Goal: Obtain resource: Obtain resource

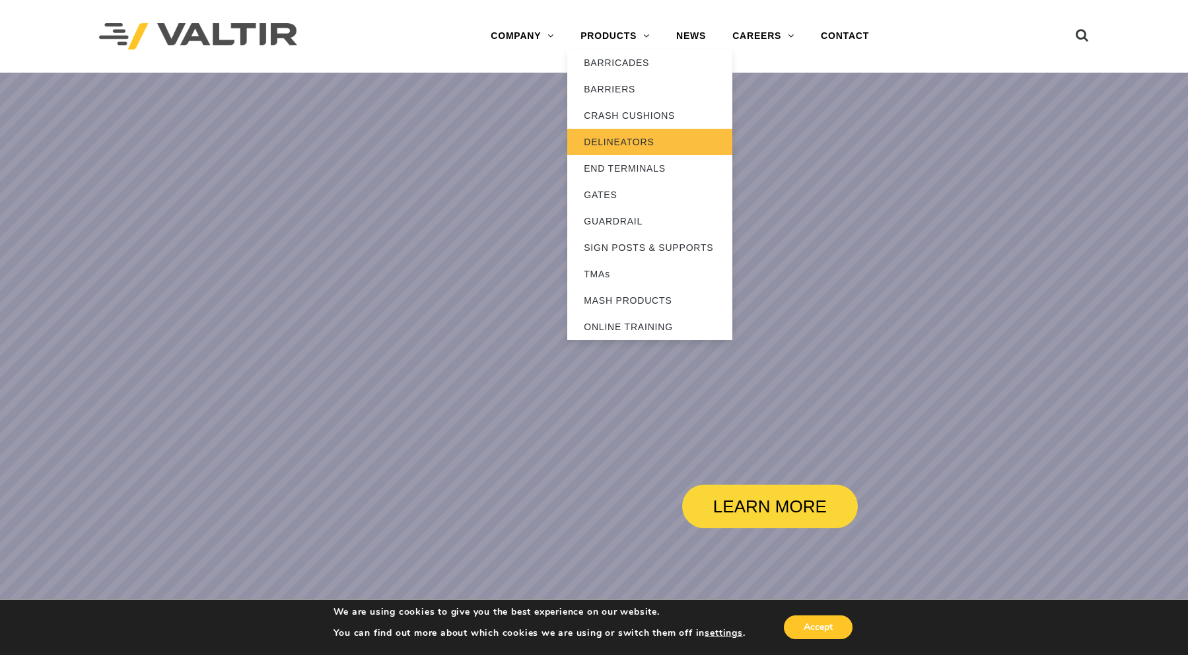
click at [615, 147] on link "DELINEATORS" at bounding box center [649, 142] width 165 height 26
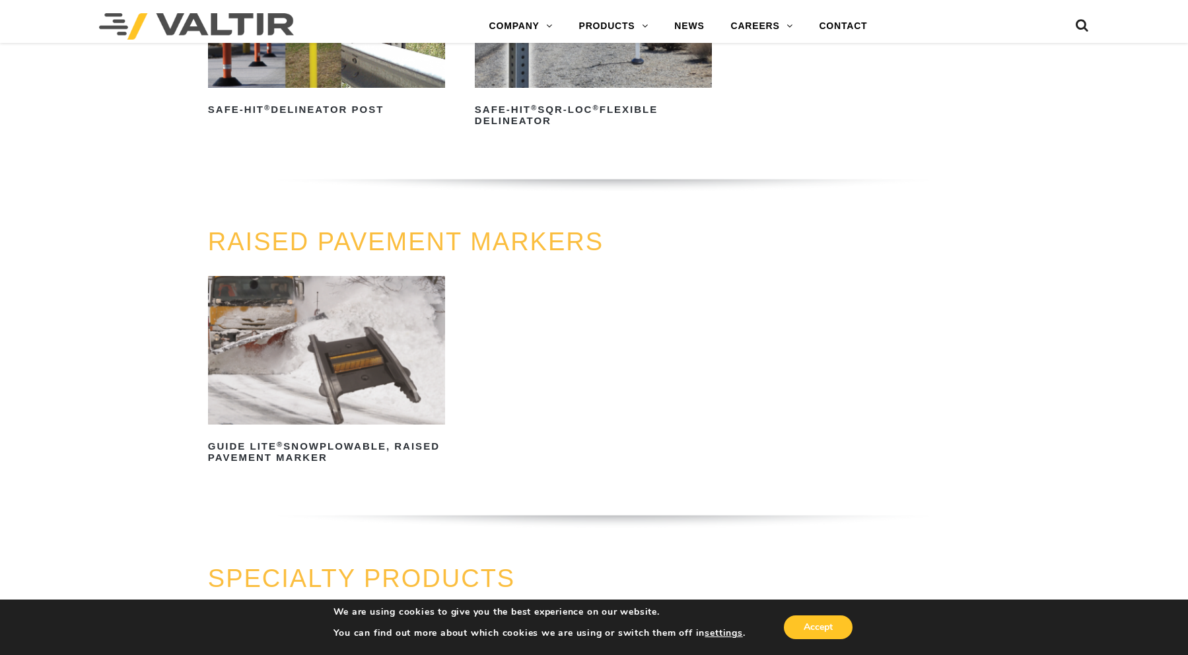
scroll to position [904, 0]
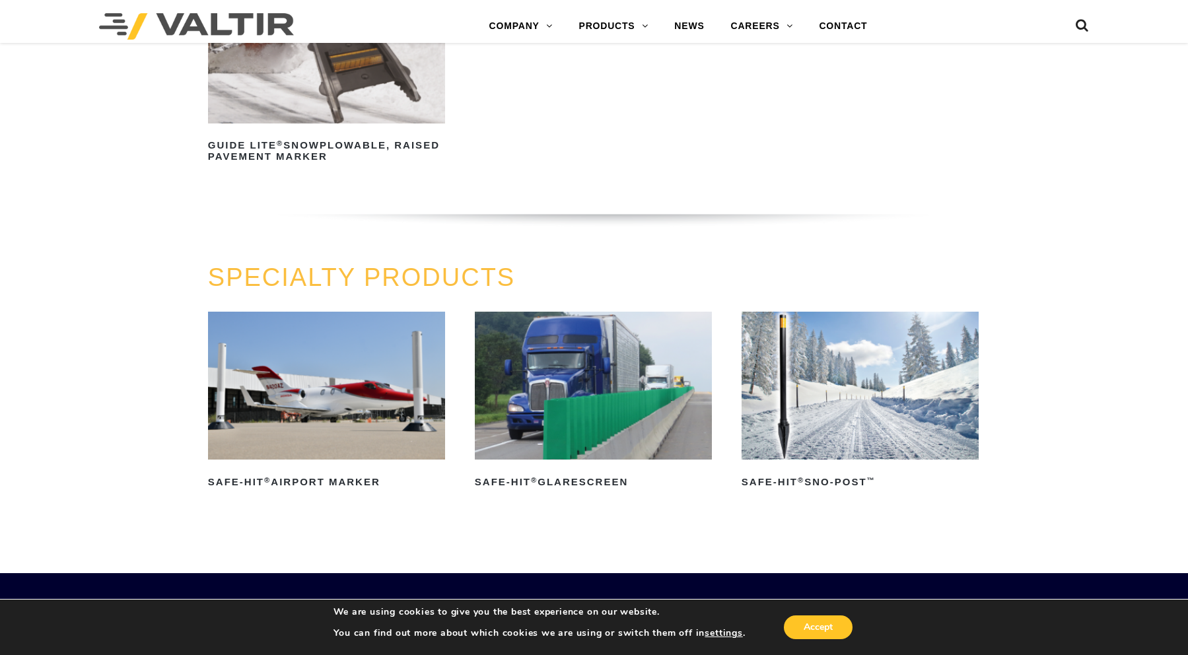
click at [318, 363] on img at bounding box center [327, 386] width 238 height 149
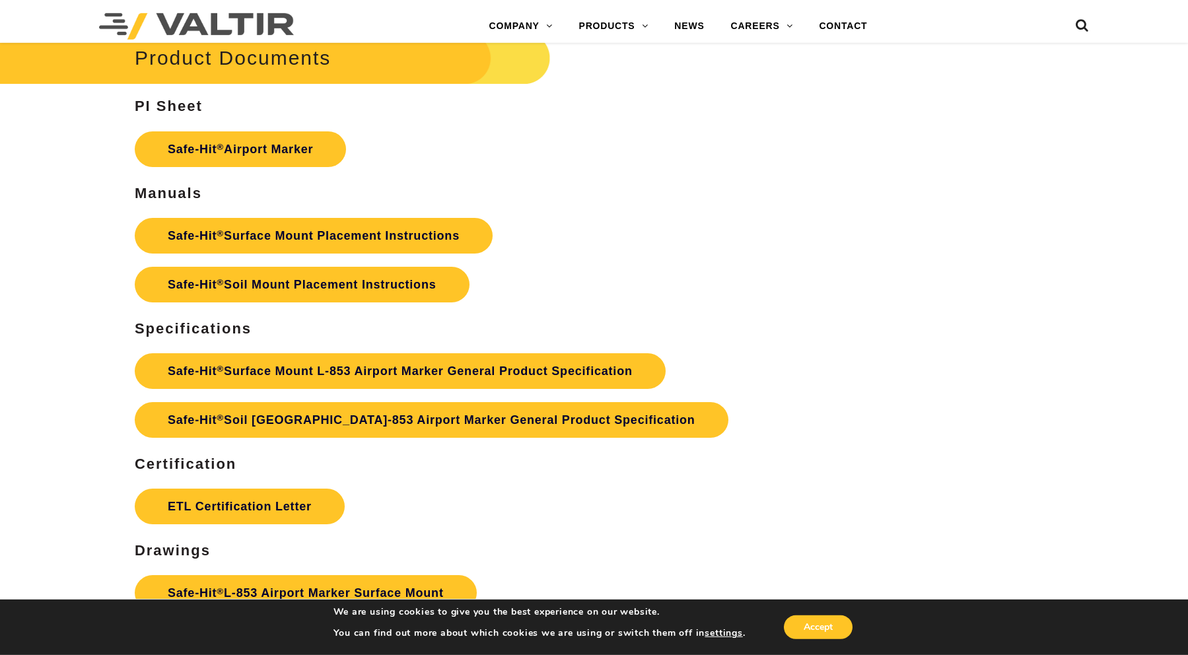
scroll to position [5647, 0]
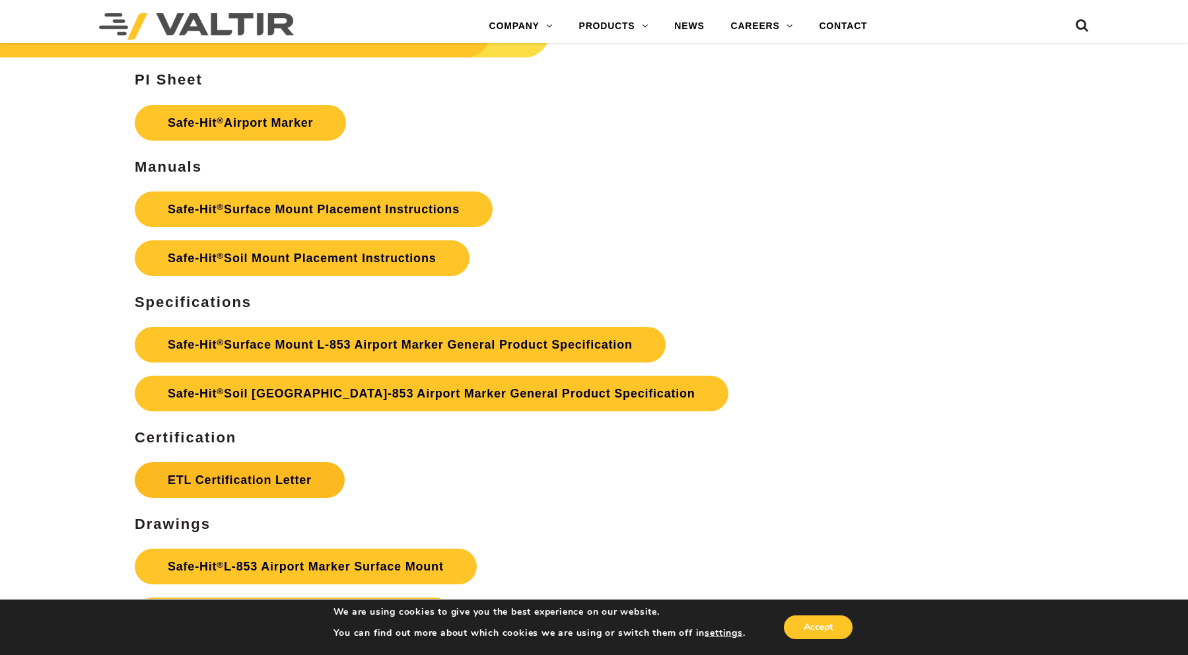
click at [314, 487] on link "ETL Certification Letter" at bounding box center [240, 480] width 210 height 36
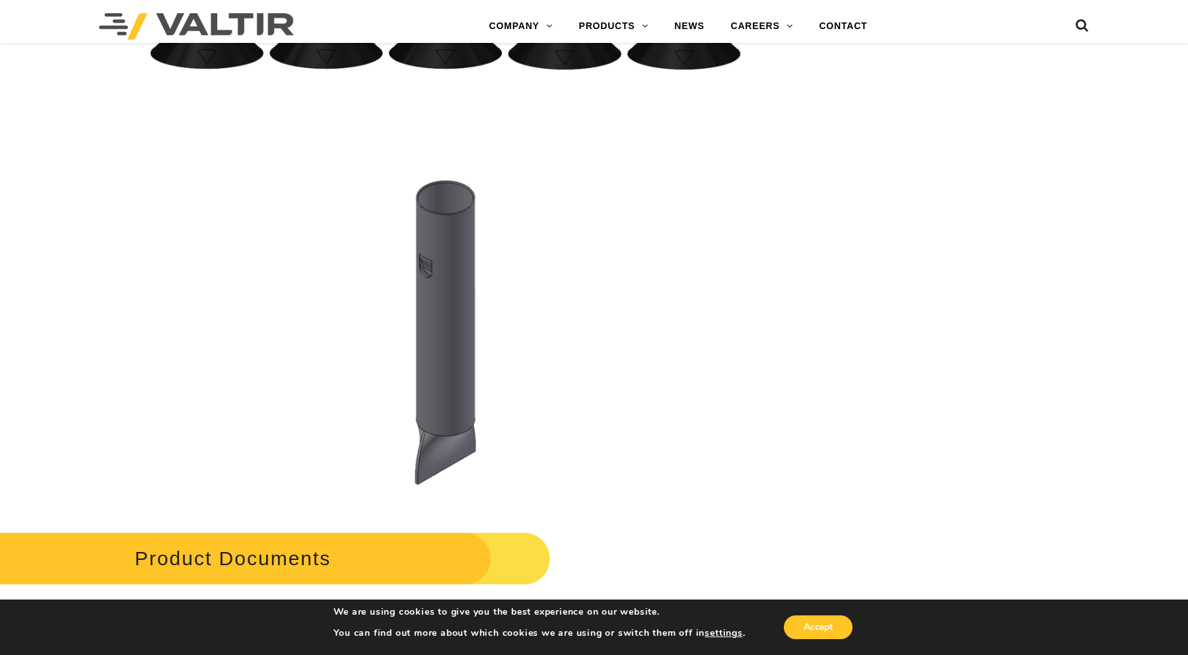
scroll to position [4744, 0]
